Goal: Find specific page/section: Find specific page/section

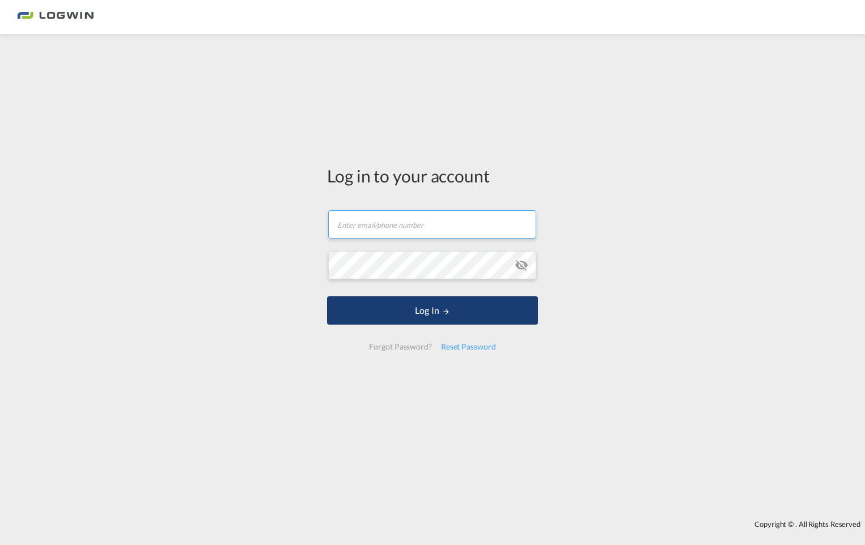
type input "[PERSON_NAME][EMAIL_ADDRESS][PERSON_NAME][DOMAIN_NAME]"
click at [461, 313] on button "Log In" at bounding box center [432, 310] width 211 height 28
